Goal: Task Accomplishment & Management: Manage account settings

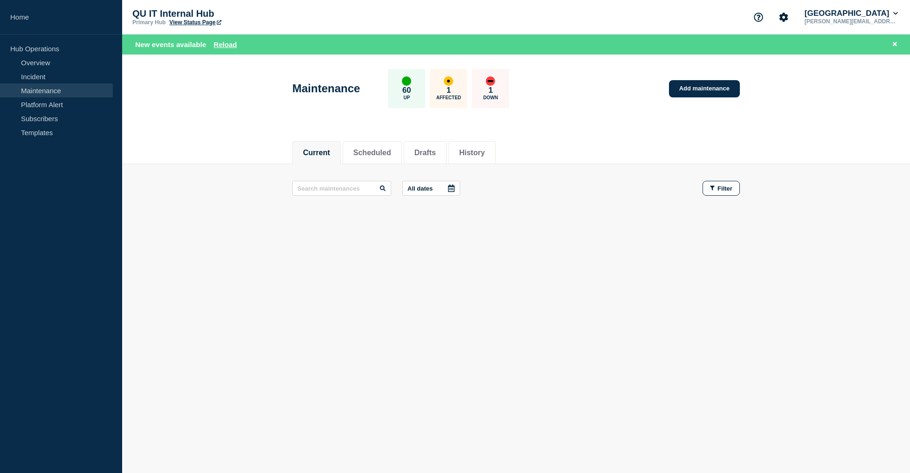
click at [62, 90] on link "Maintenance" at bounding box center [56, 90] width 113 height 14
click at [479, 241] on div "Current Scheduled Drafts History Current Scheduled Drafts History All dates Fil…" at bounding box center [516, 211] width 788 height 159
click at [380, 152] on button "Scheduled" at bounding box center [373, 153] width 38 height 8
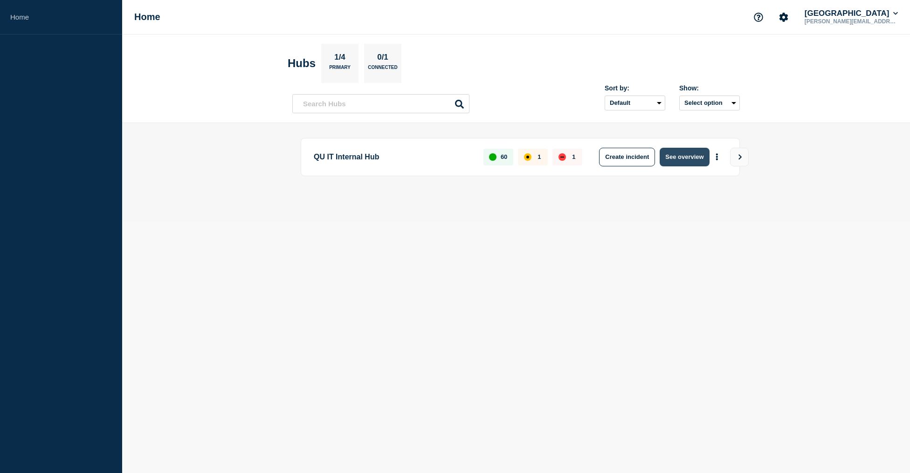
click at [688, 166] on button "See overview" at bounding box center [684, 157] width 49 height 19
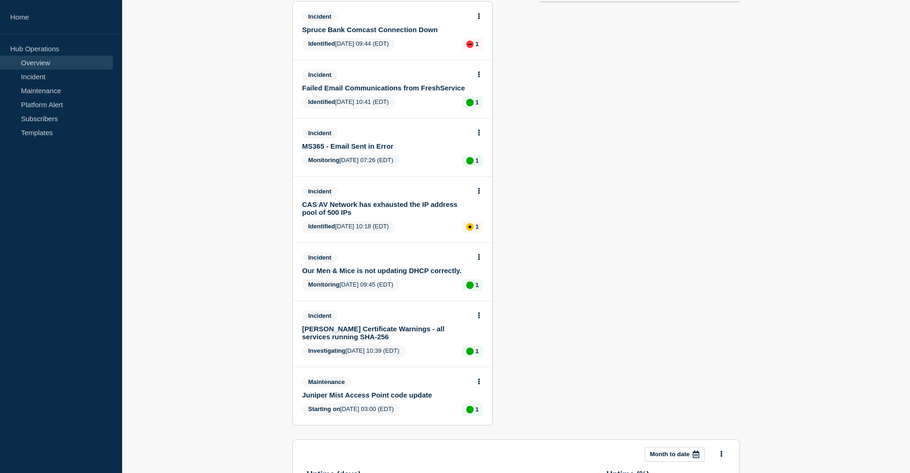
scroll to position [143, 0]
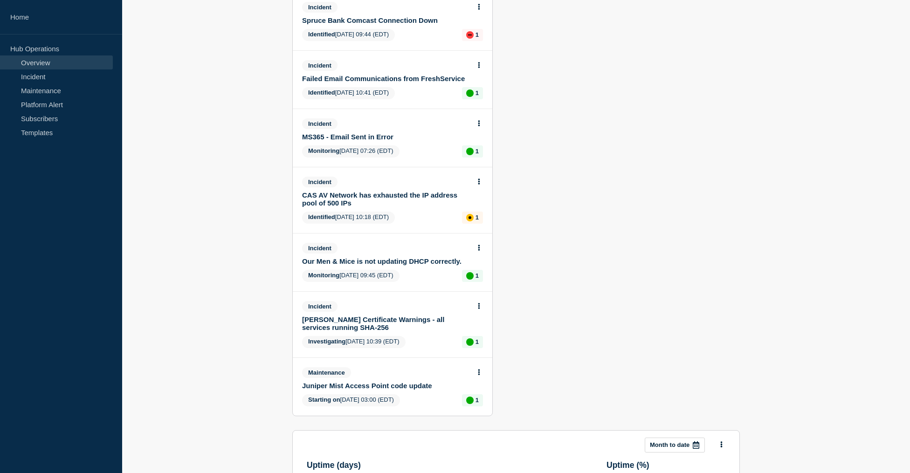
click at [419, 390] on link "Juniper Mist Access Point code update" at bounding box center [386, 386] width 168 height 8
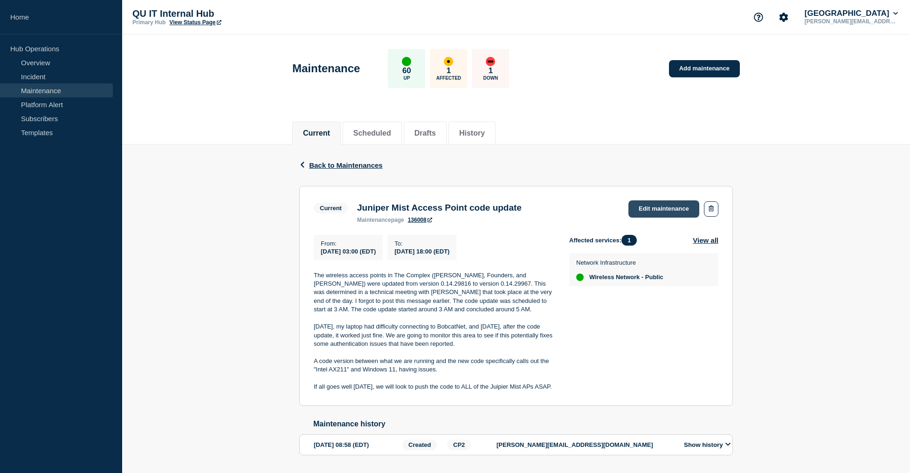
click at [659, 213] on link "Edit maintenance" at bounding box center [664, 209] width 71 height 17
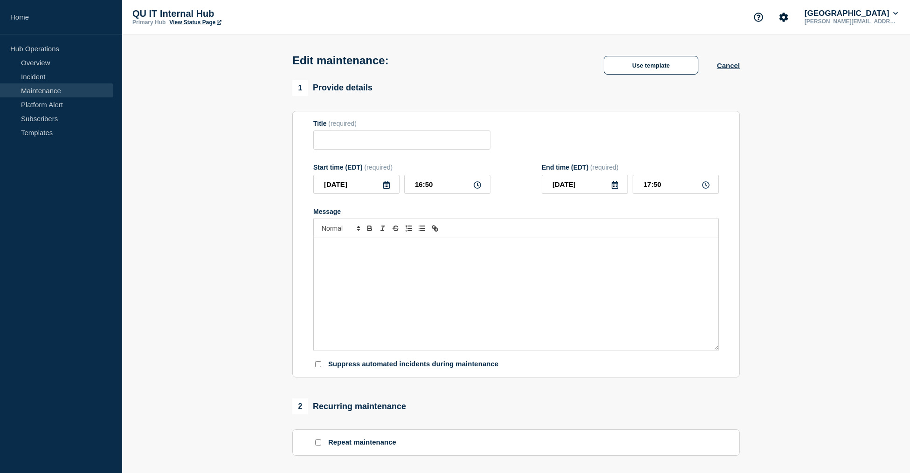
type input "Juniper Mist Access Point code update"
type input "03:00"
type input "2025-09-05"
type input "18:00"
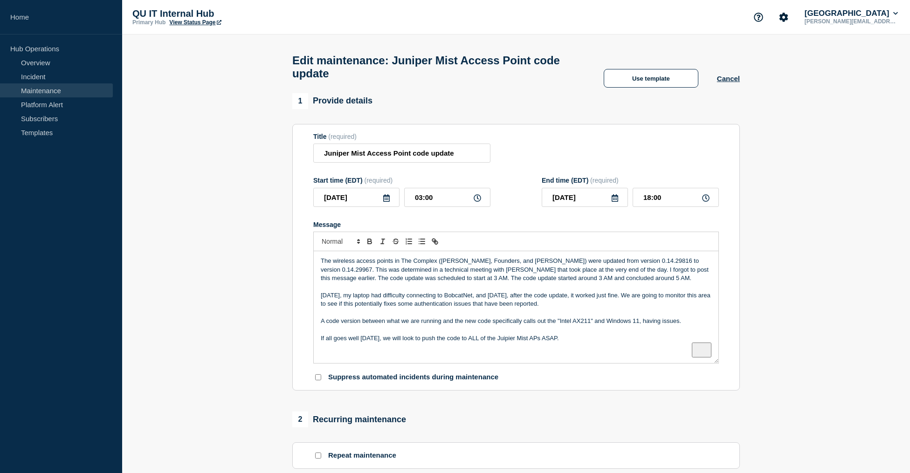
click at [505, 343] on p "If all goes well today, we will look to push the code to ALL of the Juipier Mis…" at bounding box center [516, 338] width 391 height 8
click at [616, 363] on div "The wireless access points in The Complex (Bakke, Founders, and Sahlin Halls) w…" at bounding box center [516, 307] width 405 height 112
click at [319, 269] on div "The wireless access points in The Complex (Bakke, Founders, and Sahlin Halls) w…" at bounding box center [516, 307] width 405 height 112
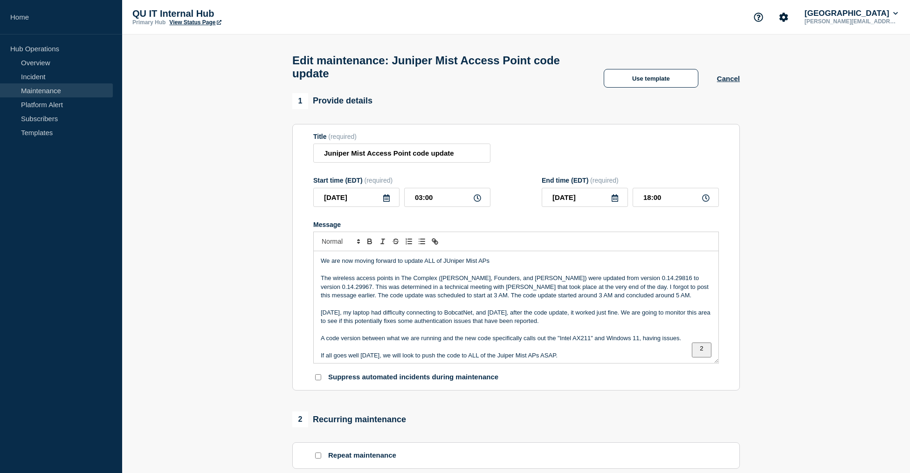
click at [452, 265] on p "We are now moving forward to update ALL of JUniper Mist APs" at bounding box center [516, 261] width 391 height 8
click at [449, 293] on html "Home Hub Operations Overview Incident Maintenance Platform Alert Subscribers Te…" at bounding box center [455, 236] width 910 height 473
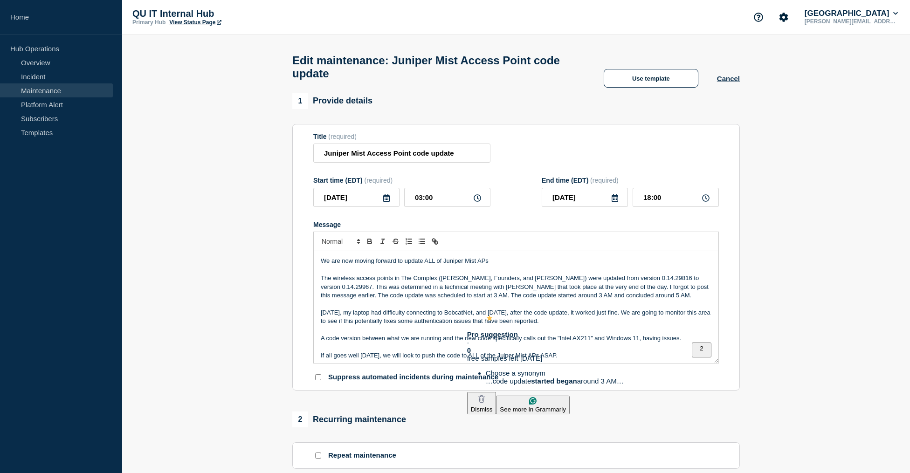
click at [557, 348] on html "Home Hub Operations Overview Incident Maintenance Platform Alert Subscribers Te…" at bounding box center [455, 236] width 910 height 473
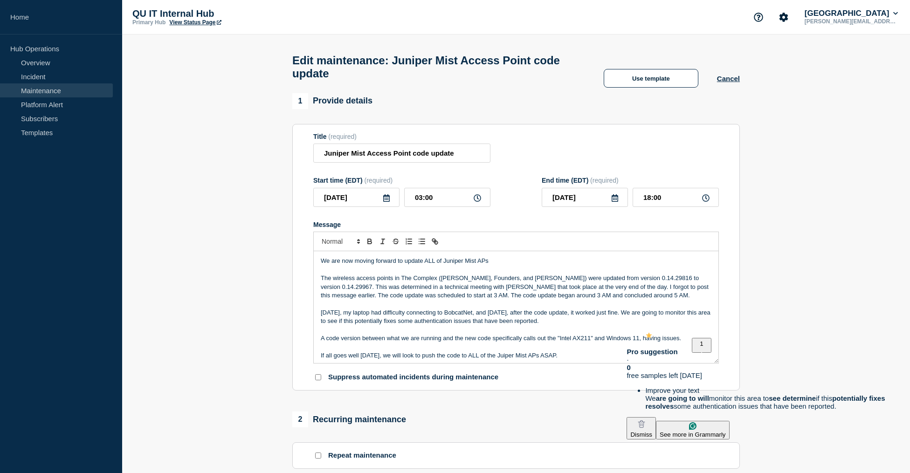
click at [654, 319] on p "Yesterday, my laptop had difficulty connecting to BobcatNet, and today, after t…" at bounding box center [516, 317] width 391 height 17
click at [666, 321] on p "Yesterday, my laptop had difficulty connecting to BobcatNet, and today, after t…" at bounding box center [516, 317] width 391 height 17
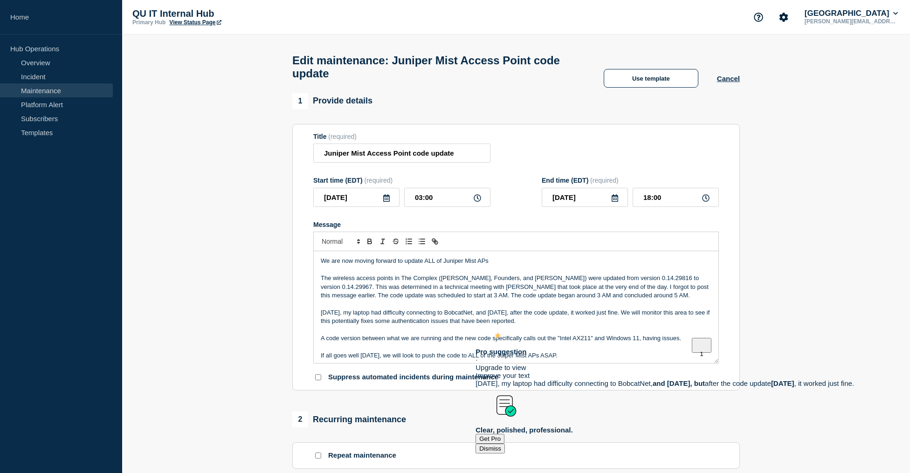
click at [594, 283] on p "The wireless access points in The Complex (Bakke, Founders, and Sahlin Halls) w…" at bounding box center [516, 287] width 391 height 26
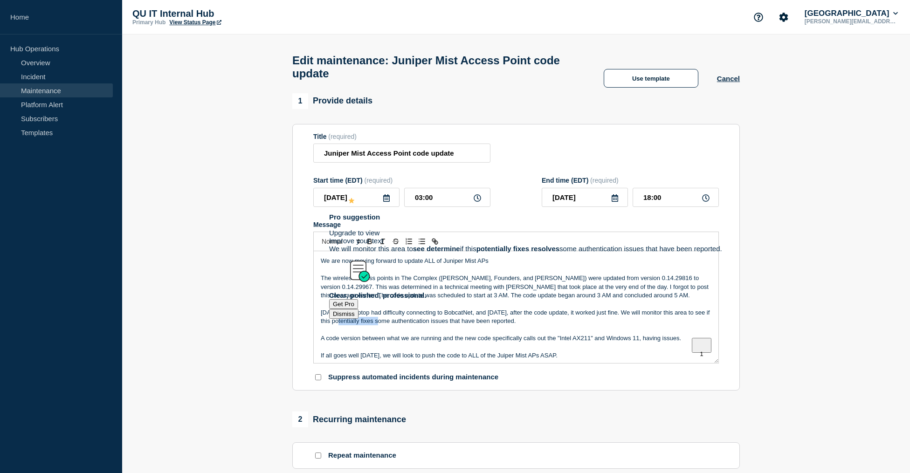
drag, startPoint x: 378, startPoint y: 329, endPoint x: 337, endPoint y: 331, distance: 40.6
click at [337, 326] on p "Yesterday, my laptop had difficulty connecting to BobcatNet, and today, after t…" at bounding box center [516, 317] width 391 height 17
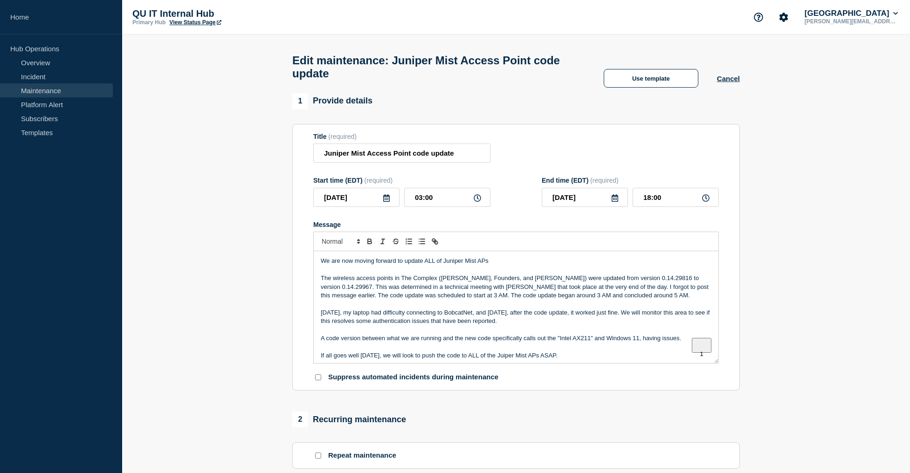
click at [399, 342] on p "A code version between what we are running and the new code specifically calls …" at bounding box center [516, 338] width 391 height 8
click at [499, 265] on p "We are now moving forward to update ALL of Juniper Mist APs" at bounding box center [516, 261] width 391 height 8
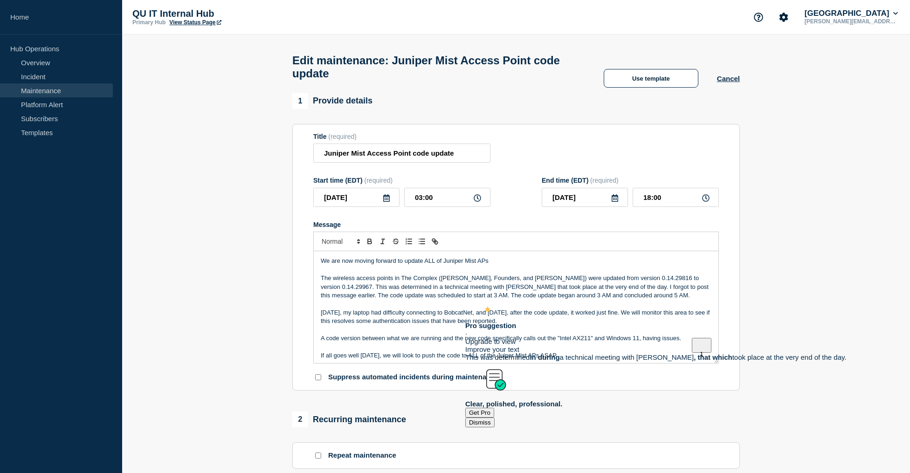
click at [548, 274] on p "To enrich screen reader interactions, please activate Accessibility in Grammarl…" at bounding box center [516, 270] width 391 height 8
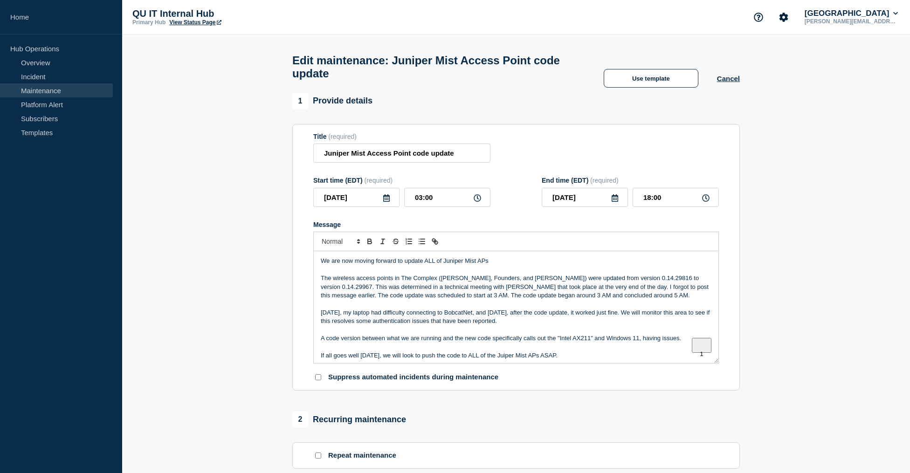
click at [511, 265] on p "We are now moving forward to update ALL of Juniper Mist APs" at bounding box center [516, 261] width 391 height 8
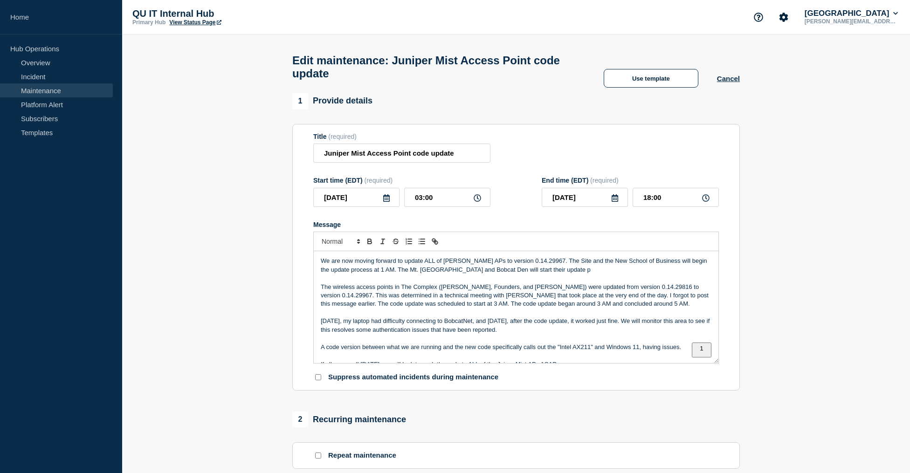
click at [582, 274] on p "We are now moving forward to update ALL of Juniper Mist APs to version 0.14.299…" at bounding box center [516, 265] width 391 height 17
click at [319, 267] on div "We are now moving forward to update ALL of Juniper Mist APs to version 0.14.299…" at bounding box center [516, 307] width 405 height 112
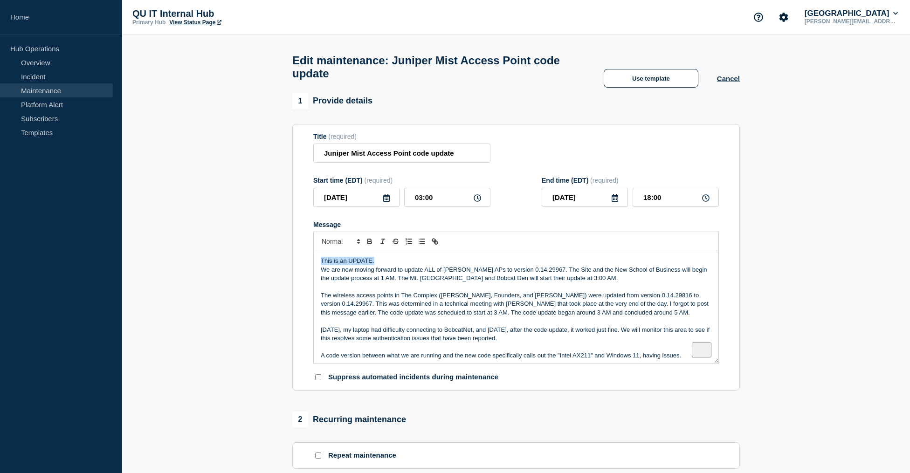
drag, startPoint x: 346, startPoint y: 263, endPoint x: 302, endPoint y: 264, distance: 43.4
click at [314, 264] on div "This is an UPDATE. We are now moving forward to update ALL of Juniper Mist APs …" at bounding box center [516, 307] width 405 height 112
click at [371, 246] on icon "Toggle bold text" at bounding box center [370, 241] width 8 height 8
click at [356, 291] on p "To enrich screen reader interactions, please activate Accessibility in Grammarl…" at bounding box center [516, 287] width 391 height 8
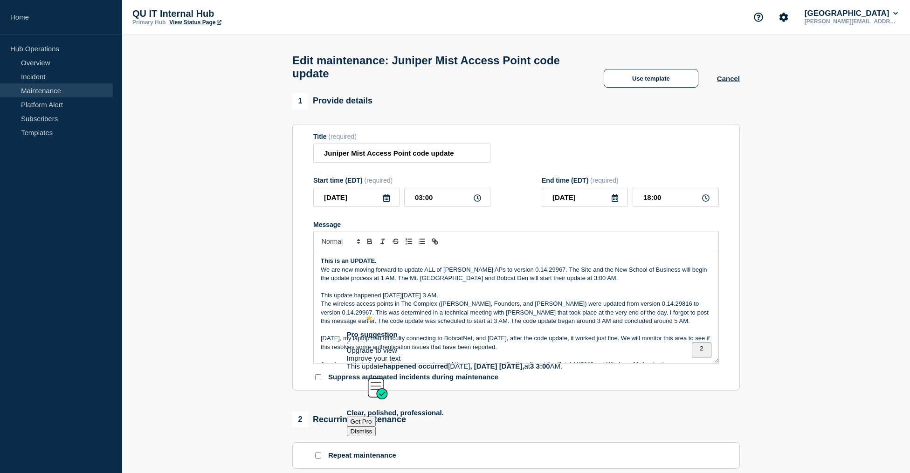
click at [389, 300] on p "This update happened on Thursday 9/4/2025 at 3 AM." at bounding box center [516, 295] width 391 height 8
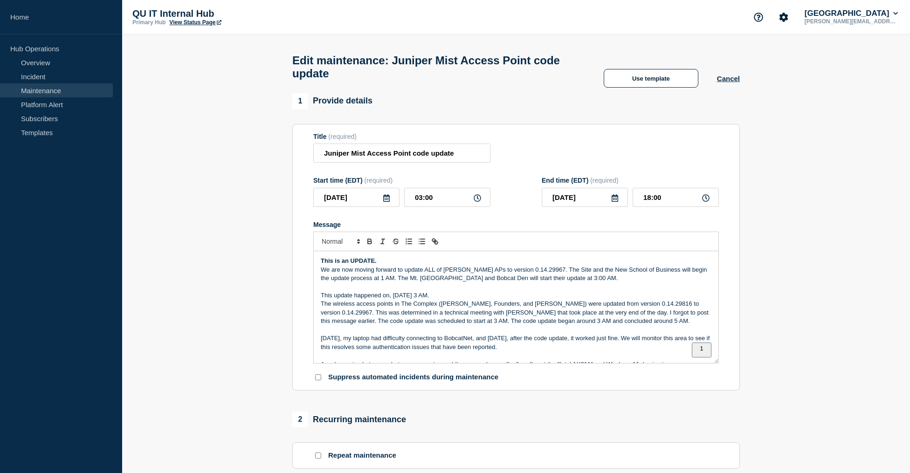
click at [427, 318] on html "Home Hub Operations Overview Incident Maintenance Platform Alert Subscribers Te…" at bounding box center [455, 236] width 910 height 473
click at [391, 300] on p "This update happened on, Thursday, 9/4/2025 at 3 AM." at bounding box center [516, 295] width 391 height 8
drag, startPoint x: 465, startPoint y: 303, endPoint x: 319, endPoint y: 305, distance: 146.0
click at [319, 305] on div "This is an UPDATE. We are now moving forward to update ALL of Juniper Mist APs …" at bounding box center [516, 307] width 405 height 112
click at [368, 242] on icon "Toggle bold text" at bounding box center [369, 240] width 3 height 2
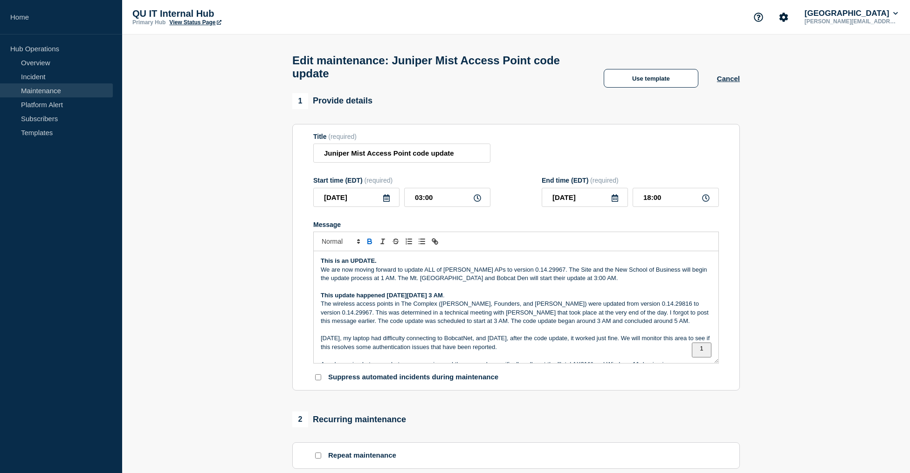
click at [473, 310] on p "The wireless access points in The Complex (Bakke, Founders, and Sahlin Halls) w…" at bounding box center [516, 313] width 391 height 26
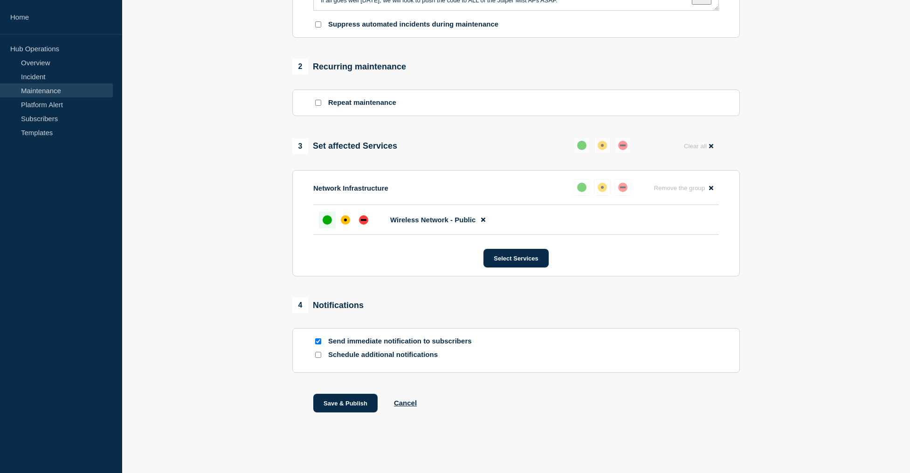
scroll to position [363, 0]
click at [346, 404] on button "Save & Publish" at bounding box center [345, 403] width 64 height 19
